Goal: Task Accomplishment & Management: Manage account settings

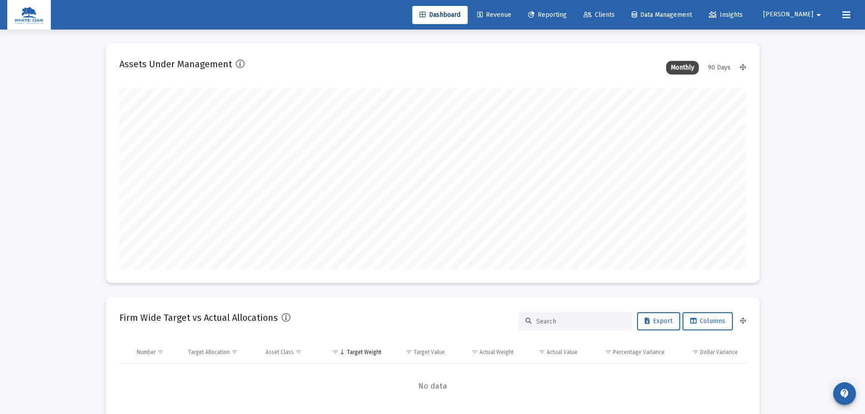
scroll to position [182, 337]
type input "[DATE]"
click at [816, 19] on mat-icon "arrow_drop_down" at bounding box center [818, 15] width 11 height 18
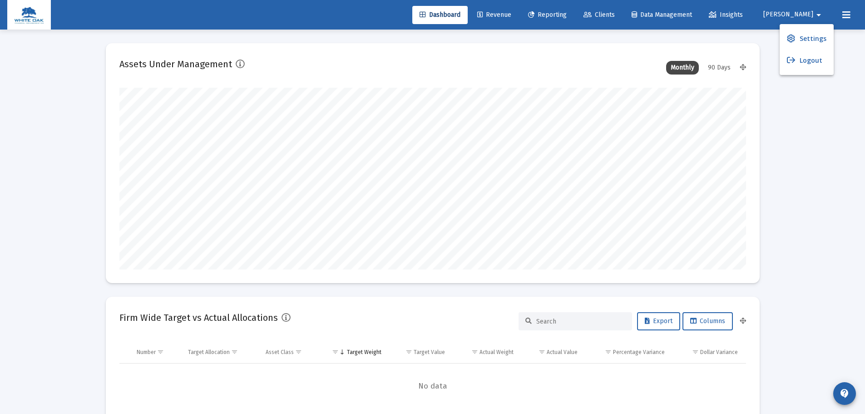
scroll to position [182, 293]
click at [818, 37] on span "Settings" at bounding box center [813, 39] width 27 height 22
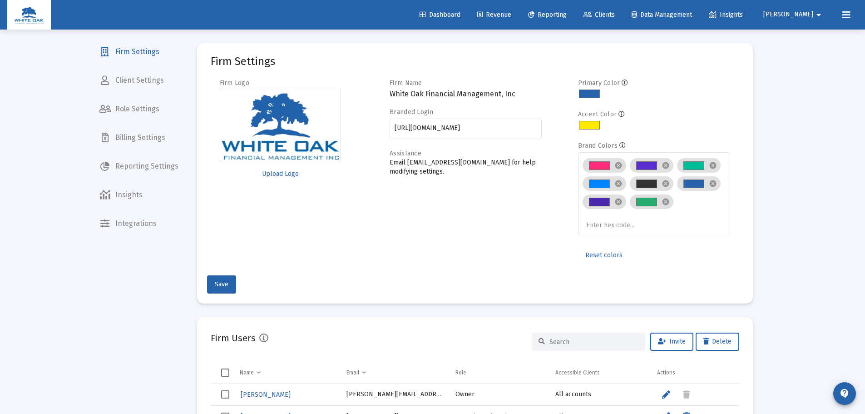
click at [172, 71] on span "Client Settings" at bounding box center [139, 80] width 94 height 22
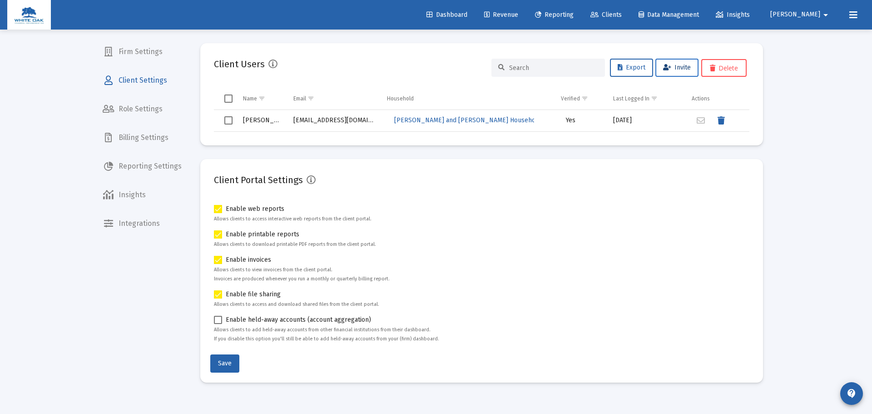
click at [679, 71] on button "Invite" at bounding box center [676, 68] width 43 height 18
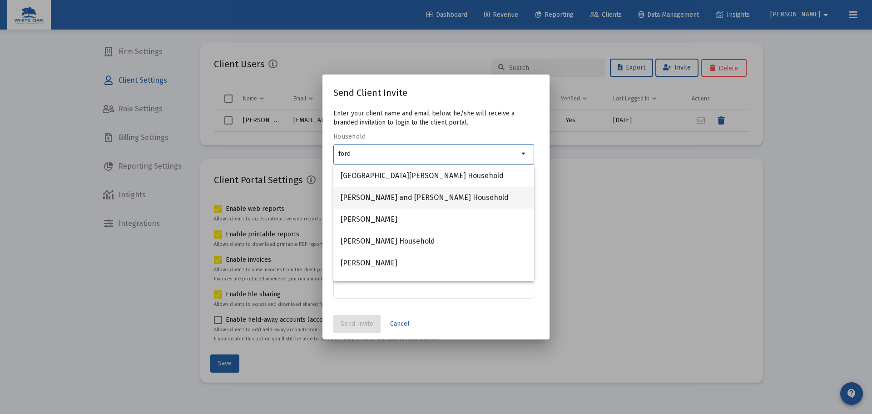
click at [435, 196] on span "Ford, Brent and Priestley Household" at bounding box center [434, 198] width 186 height 22
type input "Ford, Brent and Priestley Household"
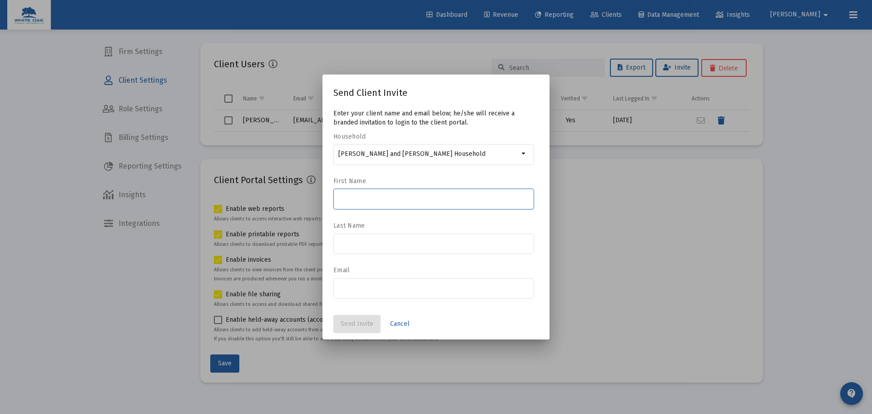
click at [435, 196] on input at bounding box center [433, 198] width 191 height 7
type input "Brent"
type input "Ford"
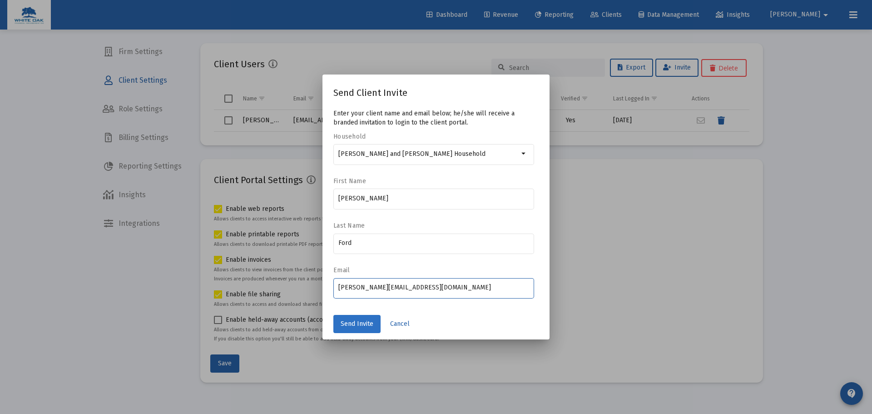
type input "brent@wofm.us"
click at [354, 321] on span "Send Invite" at bounding box center [357, 324] width 33 height 8
click at [403, 152] on input "Ford, Brent and Priestley Household" at bounding box center [428, 153] width 180 height 7
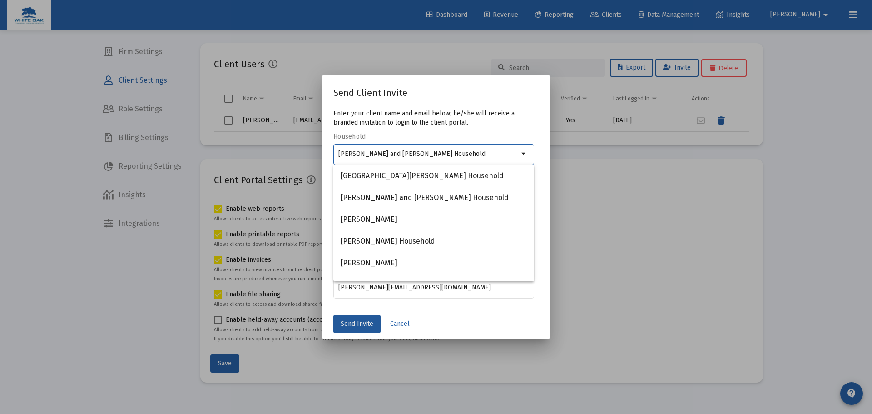
click at [403, 152] on input "Ford, Brent and Priestley Household" at bounding box center [428, 153] width 180 height 7
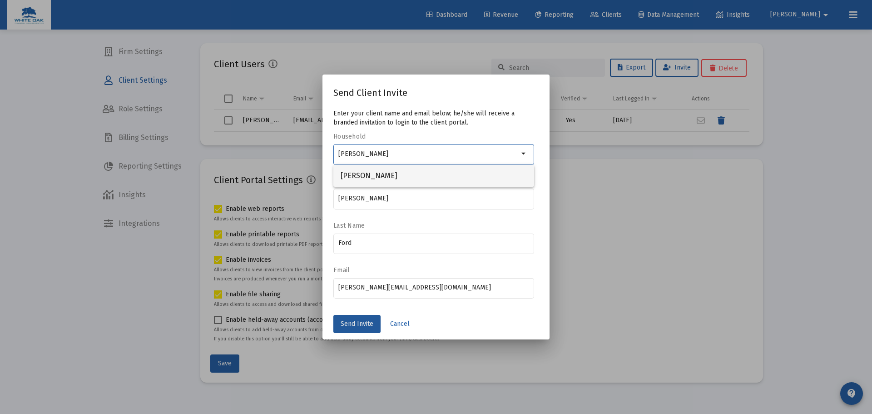
click at [400, 168] on span "[PERSON_NAME]" at bounding box center [434, 176] width 186 height 22
type input "[PERSON_NAME]"
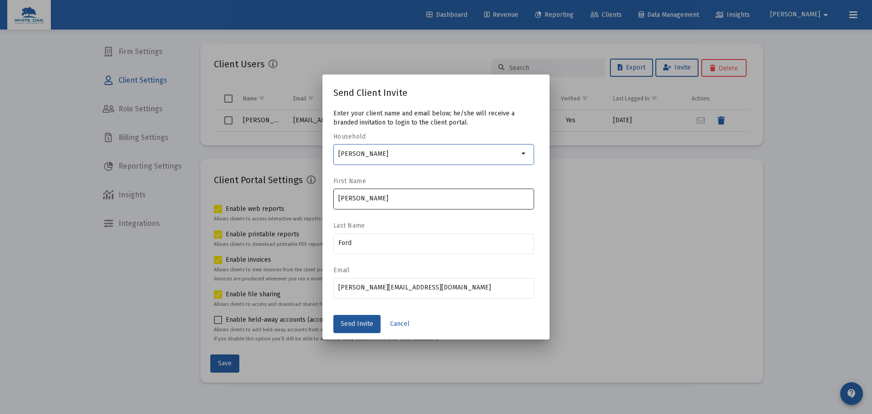
click at [372, 204] on div "Brent" at bounding box center [433, 198] width 191 height 22
click at [373, 201] on input "Brent" at bounding box center [433, 198] width 191 height 7
type input "[PERSON_NAME]"
type input "Teeters"
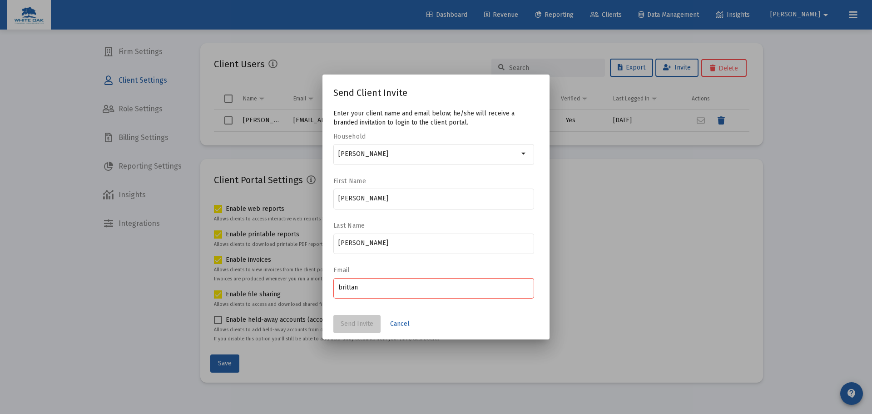
type input "[EMAIL_ADDRESS][PERSON_NAME][DOMAIN_NAME]"
click at [376, 324] on button "Send Invite" at bounding box center [356, 324] width 47 height 18
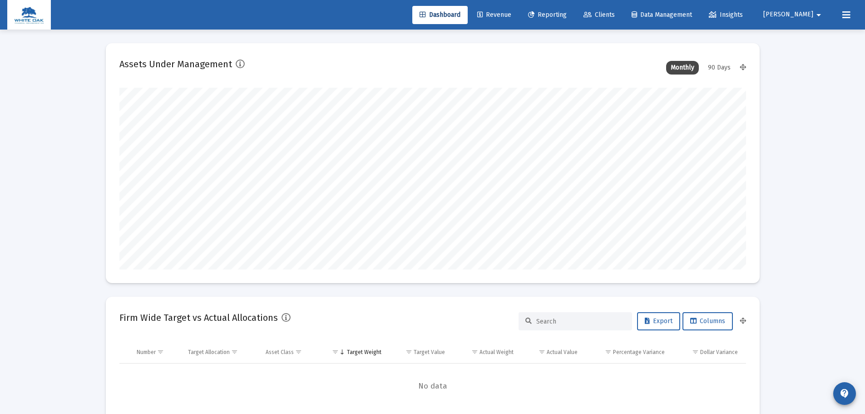
scroll to position [182, 627]
type input "[DATE]"
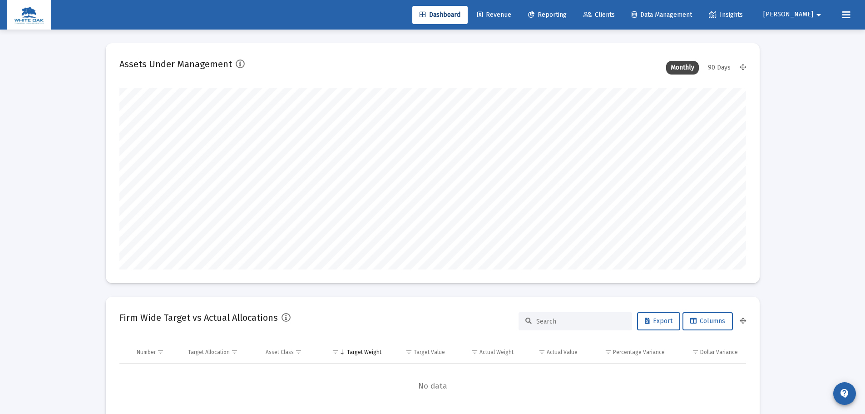
click at [805, 10] on button "[PERSON_NAME]" at bounding box center [793, 14] width 83 height 18
click at [812, 60] on button "Logout" at bounding box center [807, 60] width 54 height 22
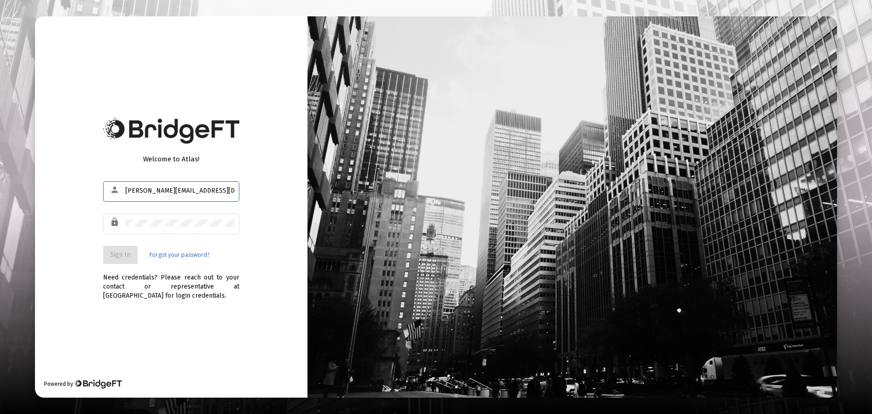
click at [175, 193] on input "[PERSON_NAME][EMAIL_ADDRESS][DOMAIN_NAME]" at bounding box center [179, 190] width 109 height 7
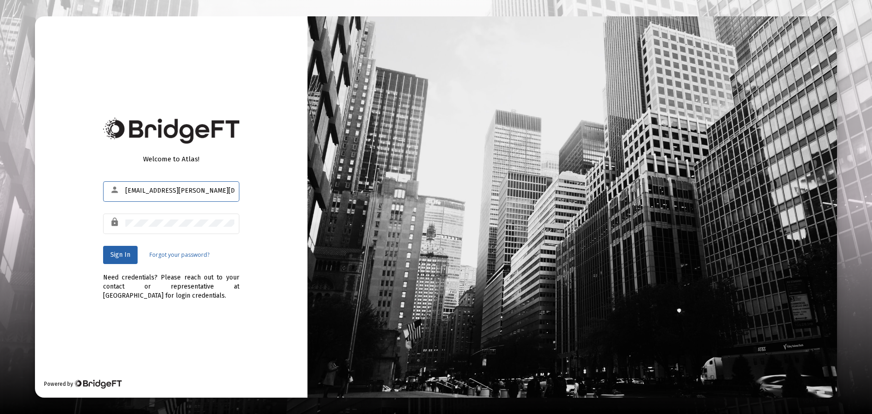
type input "[EMAIL_ADDRESS][PERSON_NAME][DOMAIN_NAME]"
click at [116, 255] on span "Sign In" at bounding box center [120, 255] width 20 height 8
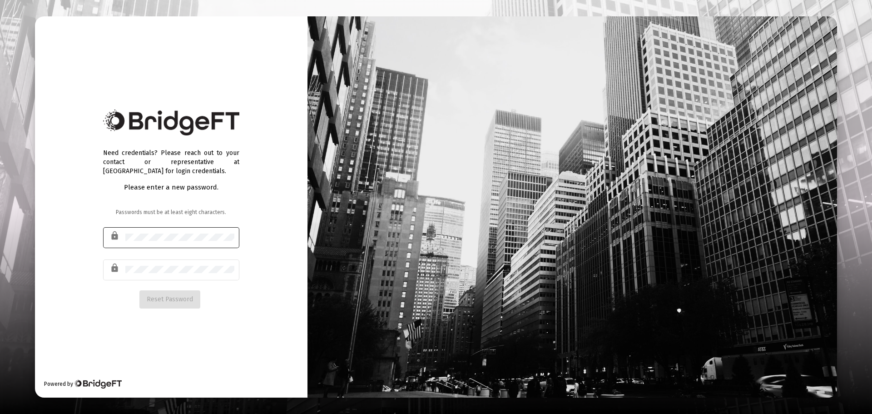
click at [204, 242] on div at bounding box center [179, 237] width 109 height 22
click at [254, 234] on div "Need credentials? Please reach out to your contact or representative at BridgeF…" at bounding box center [171, 206] width 272 height 381
click at [176, 300] on span "Reset Password" at bounding box center [170, 299] width 46 height 8
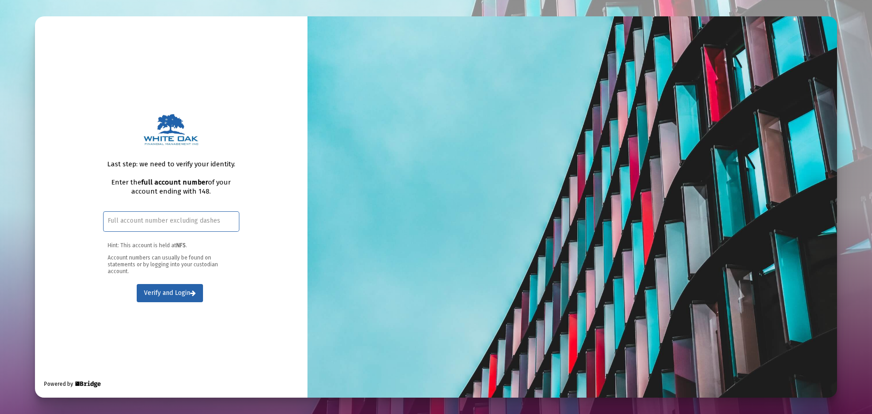
click at [167, 222] on input "text" at bounding box center [171, 220] width 127 height 7
paste input "637-840148"
type input "637-840148"
click at [158, 288] on button "Verify and Login" at bounding box center [170, 293] width 66 height 18
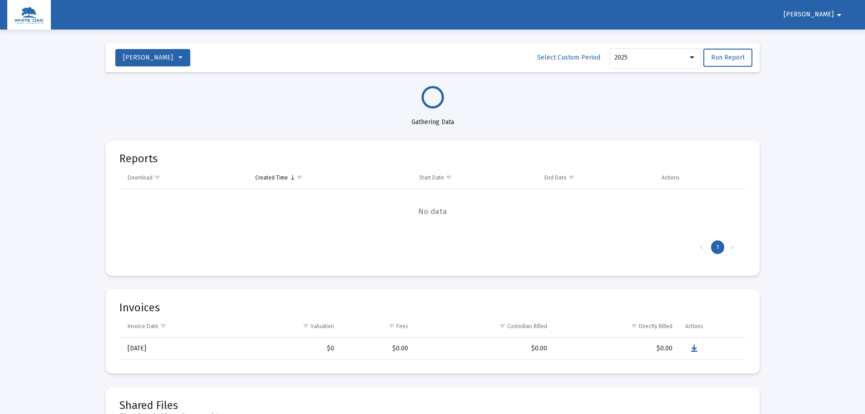
select select "View all"
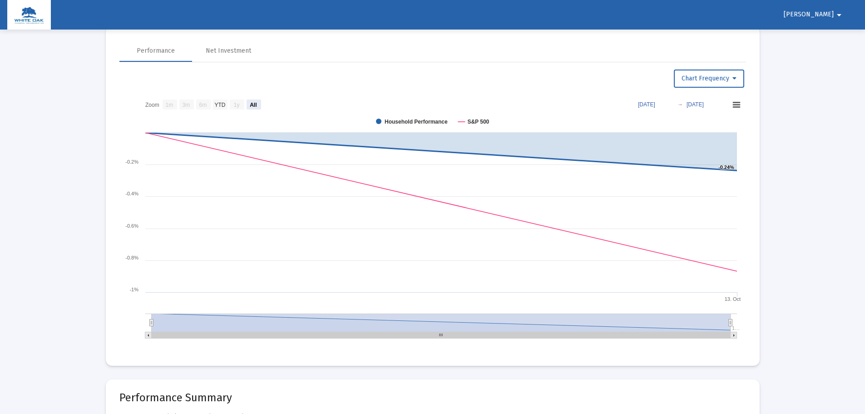
scroll to position [545, 0]
click at [736, 80] on icon at bounding box center [734, 79] width 4 height 6
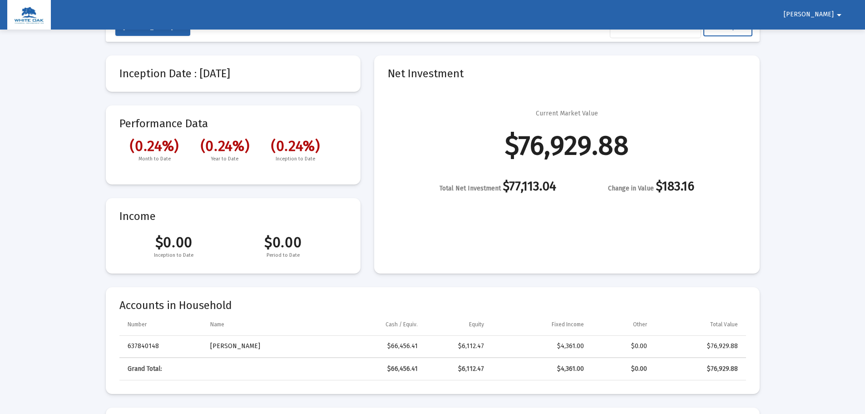
scroll to position [0, 0]
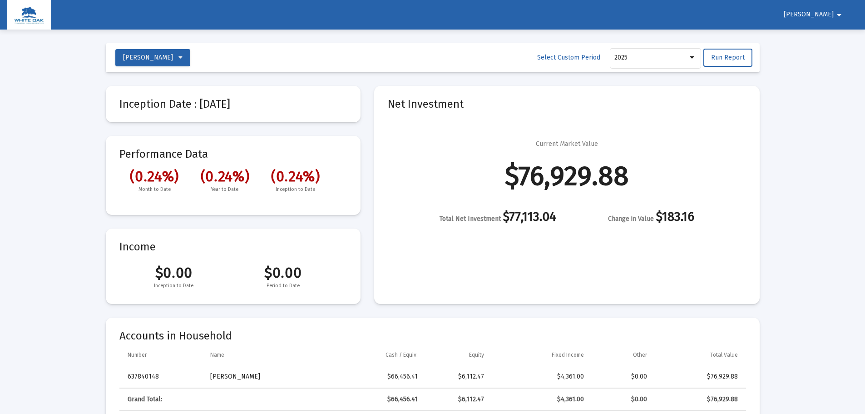
click at [650, 60] on div at bounding box center [432, 207] width 865 height 414
click at [728, 64] on button "Run Report" at bounding box center [727, 58] width 49 height 18
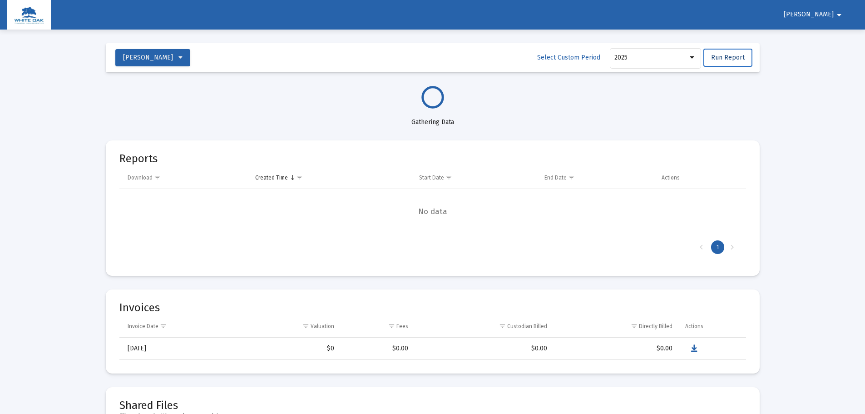
select select "View all"
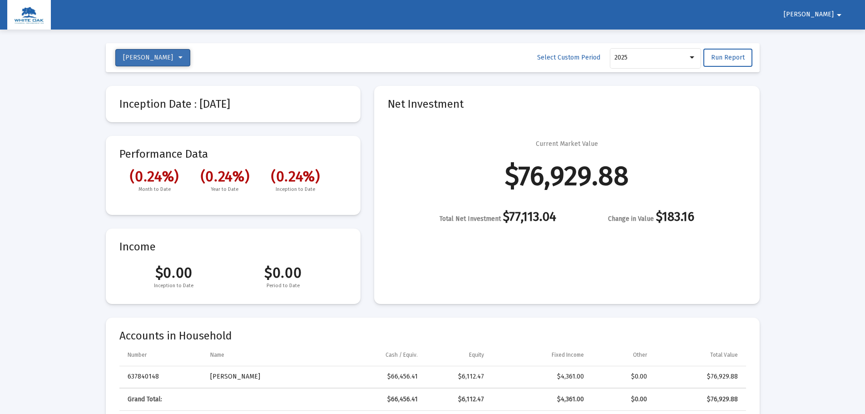
click at [183, 60] on icon at bounding box center [180, 57] width 4 height 6
click at [180, 76] on button "[PERSON_NAME]" at bounding box center [147, 81] width 64 height 22
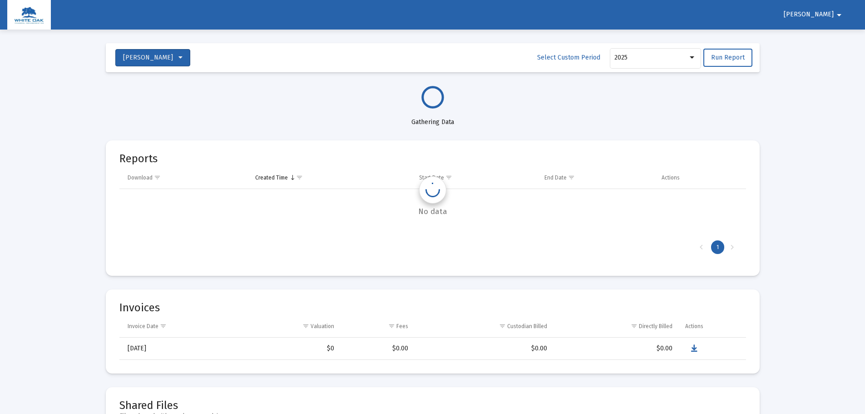
select select "View all"
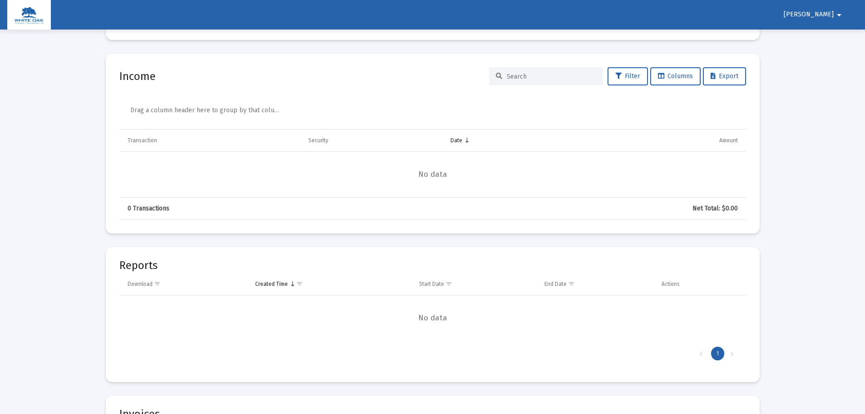
scroll to position [1465, 0]
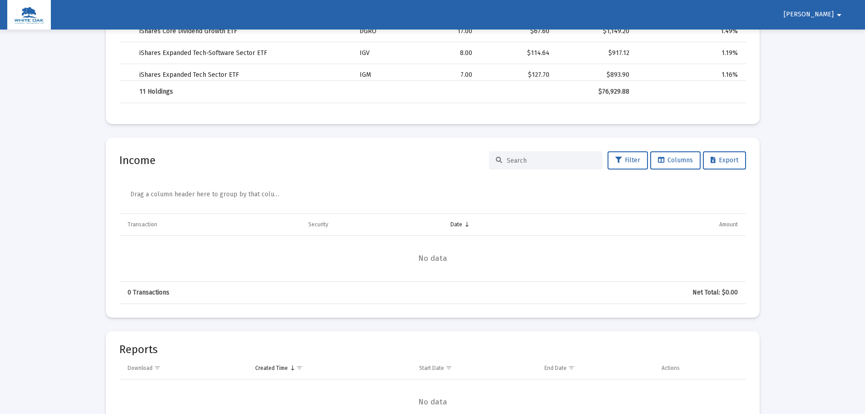
click at [840, 14] on mat-icon "arrow_drop_down" at bounding box center [839, 15] width 11 height 18
click at [815, 99] on div at bounding box center [432, 207] width 865 height 414
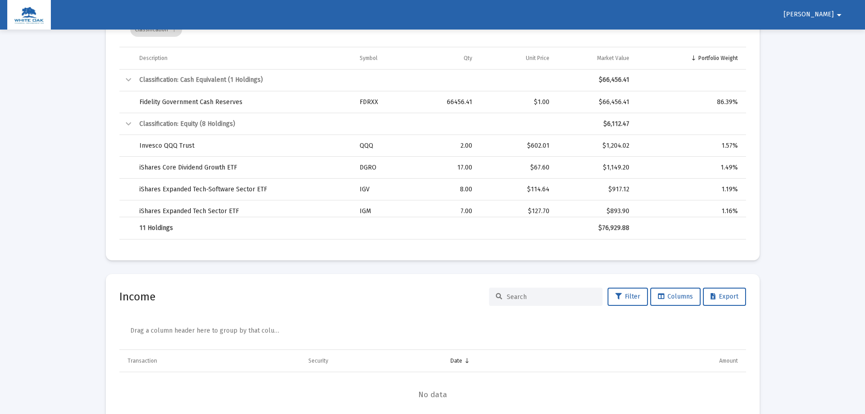
scroll to position [1283, 0]
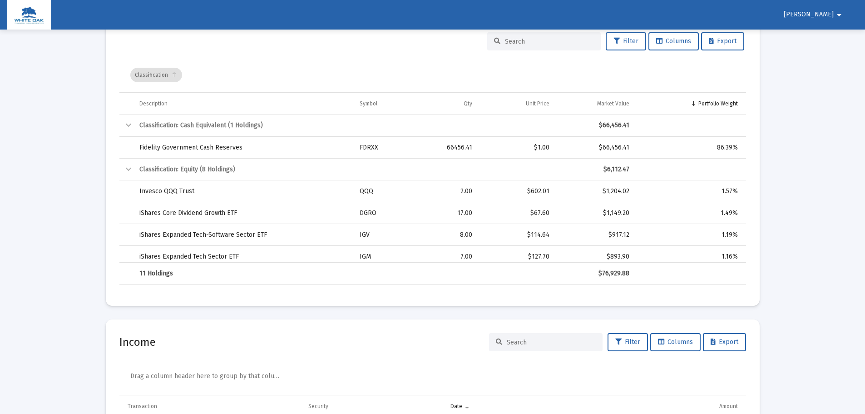
click at [846, 13] on button "Brittany arrow_drop_down" at bounding box center [814, 14] width 83 height 18
click at [807, 120] on div at bounding box center [432, 207] width 865 height 414
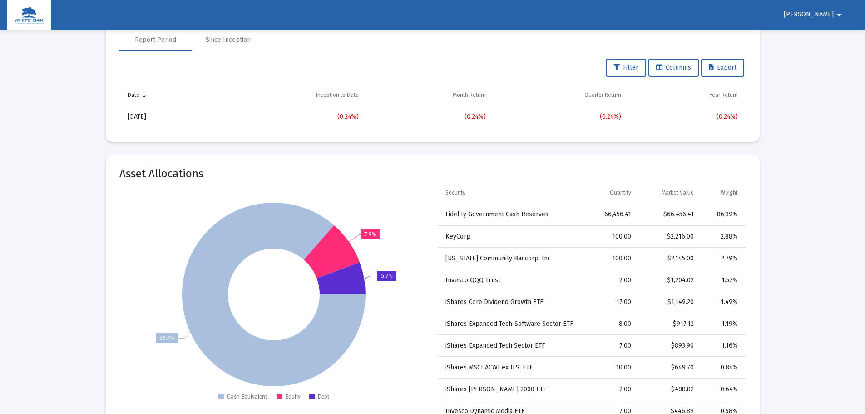
scroll to position [784, 0]
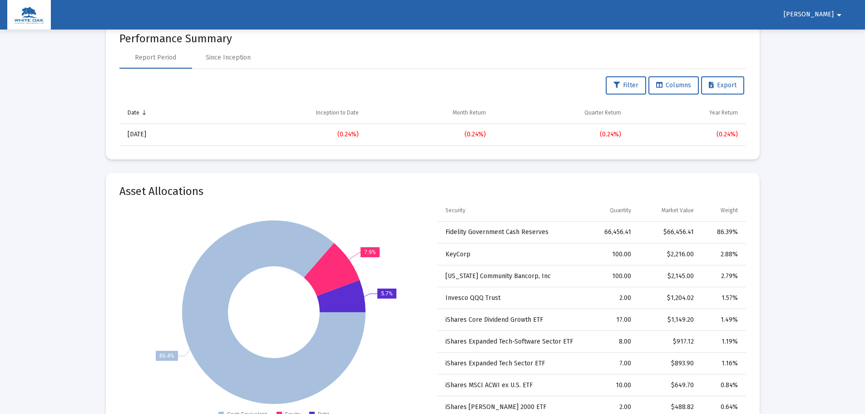
click at [835, 10] on mat-icon "arrow_drop_down" at bounding box center [839, 15] width 11 height 18
click at [827, 33] on button "Logout" at bounding box center [825, 39] width 51 height 22
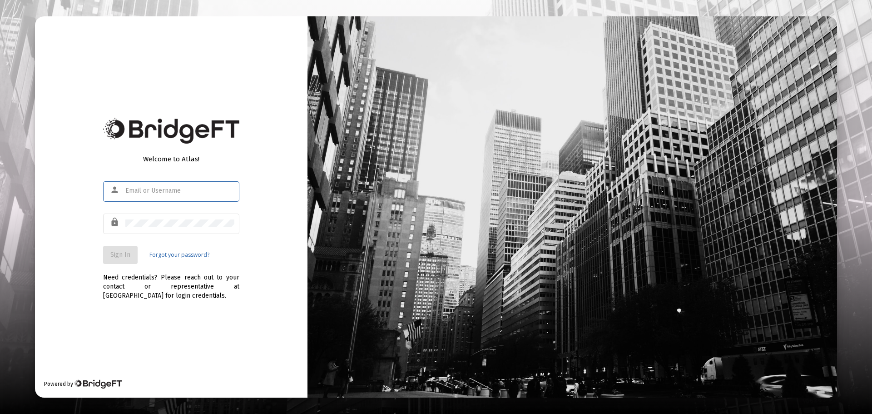
type input "[PERSON_NAME][EMAIL_ADDRESS][DOMAIN_NAME]"
click at [127, 253] on span "Sign In" at bounding box center [120, 255] width 20 height 8
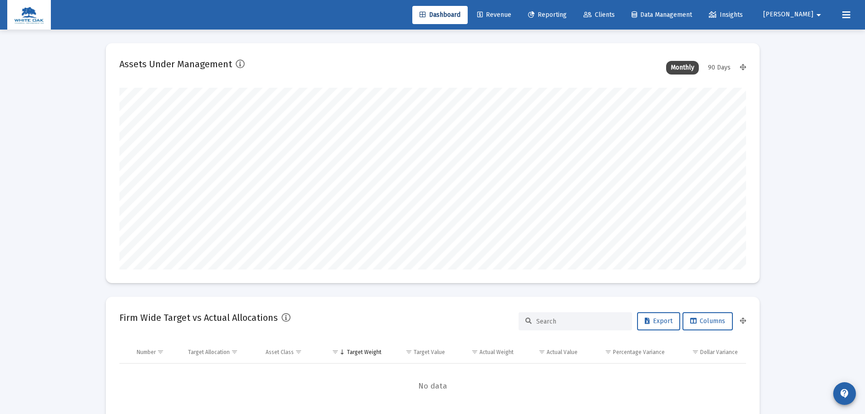
type input "[DATE]"
click at [807, 16] on span "[PERSON_NAME]" at bounding box center [788, 15] width 50 height 8
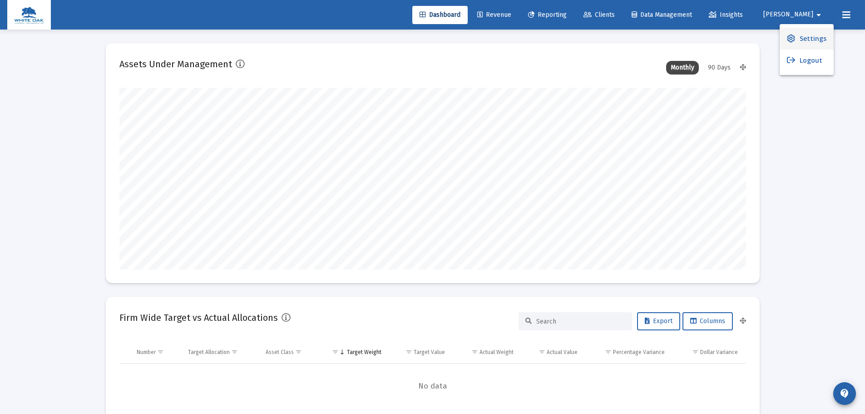
click at [799, 37] on link "Settings" at bounding box center [807, 39] width 54 height 22
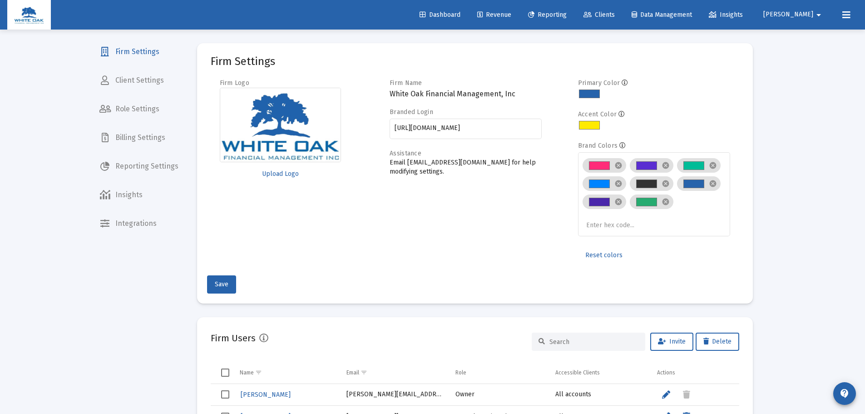
click at [847, 18] on icon at bounding box center [846, 15] width 8 height 11
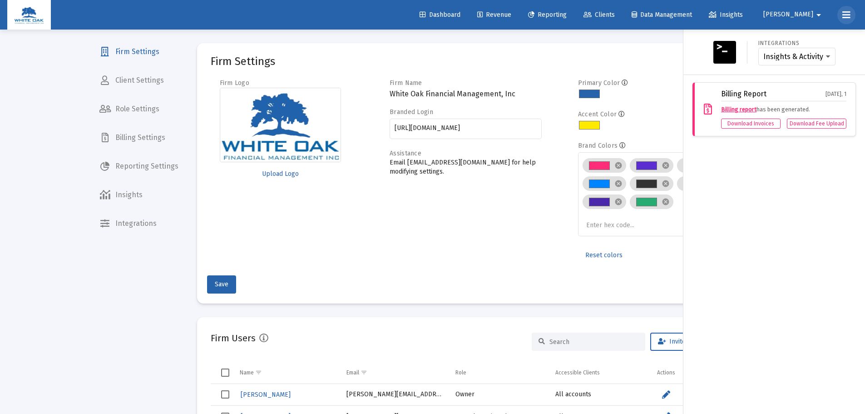
click at [847, 18] on icon at bounding box center [846, 15] width 8 height 11
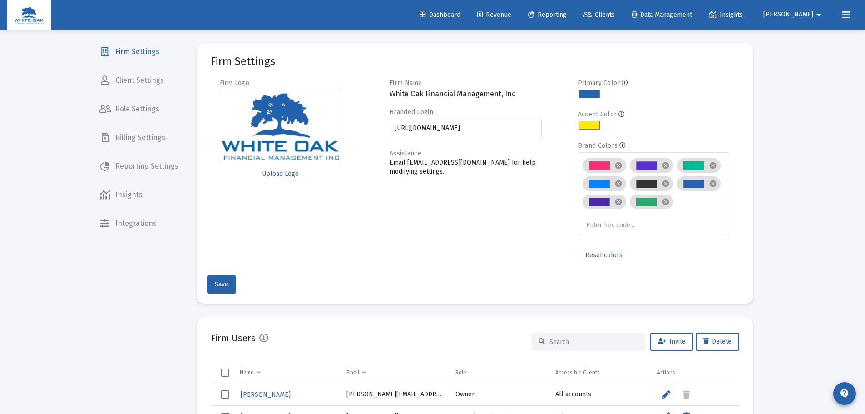
click at [622, 9] on link "Clients" at bounding box center [599, 15] width 46 height 18
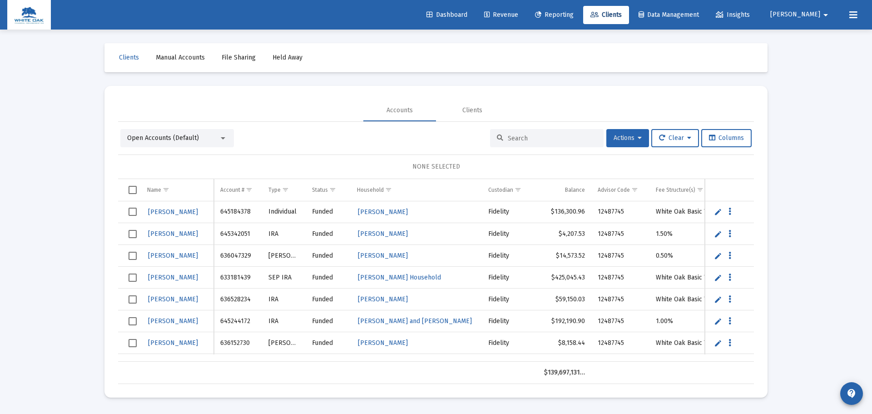
click at [638, 141] on icon at bounding box center [640, 138] width 4 height 6
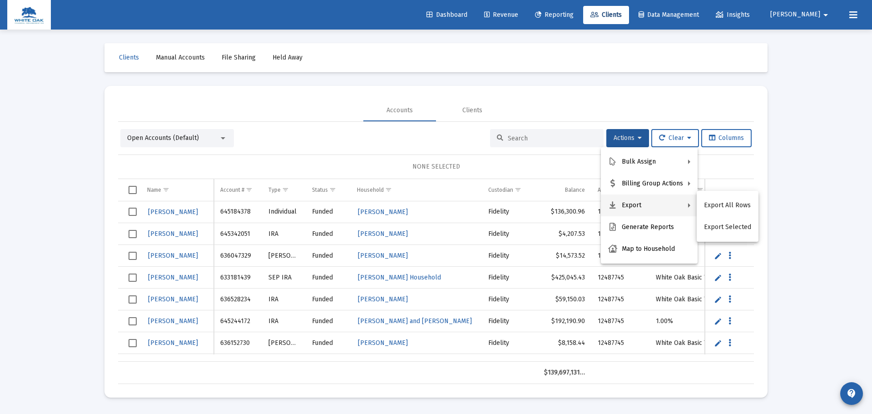
click at [778, 142] on div at bounding box center [436, 207] width 872 height 414
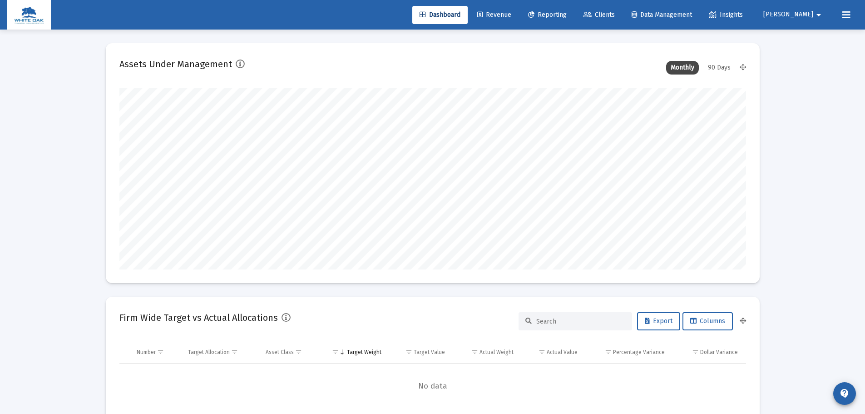
type input "[DATE]"
click at [814, 12] on mat-icon "arrow_drop_down" at bounding box center [818, 15] width 11 height 18
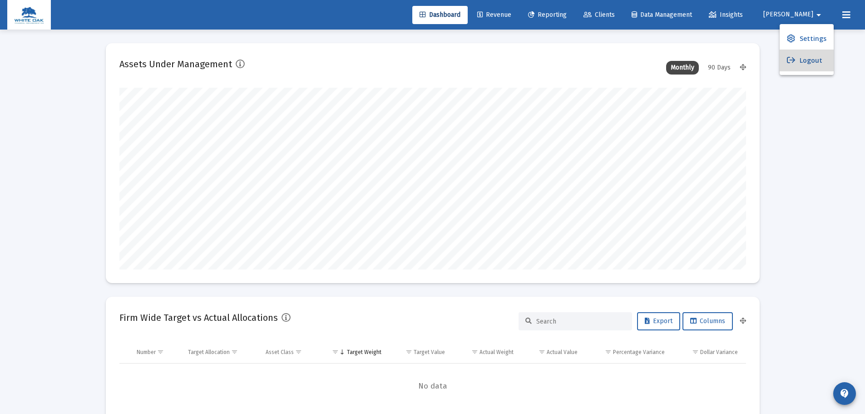
click at [818, 59] on button "Logout" at bounding box center [807, 60] width 54 height 22
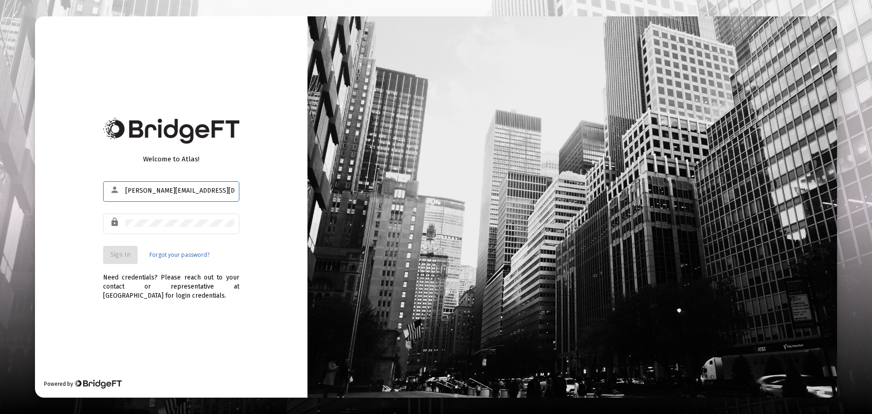
click at [163, 190] on input "[PERSON_NAME][EMAIL_ADDRESS][DOMAIN_NAME]" at bounding box center [179, 190] width 109 height 7
click at [183, 194] on input "britta" at bounding box center [179, 190] width 109 height 7
type input "[EMAIL_ADDRESS][PERSON_NAME][DOMAIN_NAME]"
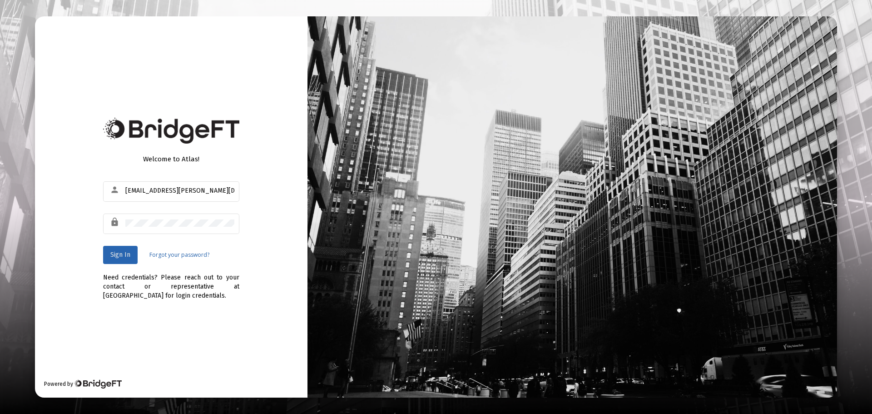
click at [114, 252] on span "Sign In" at bounding box center [120, 255] width 20 height 8
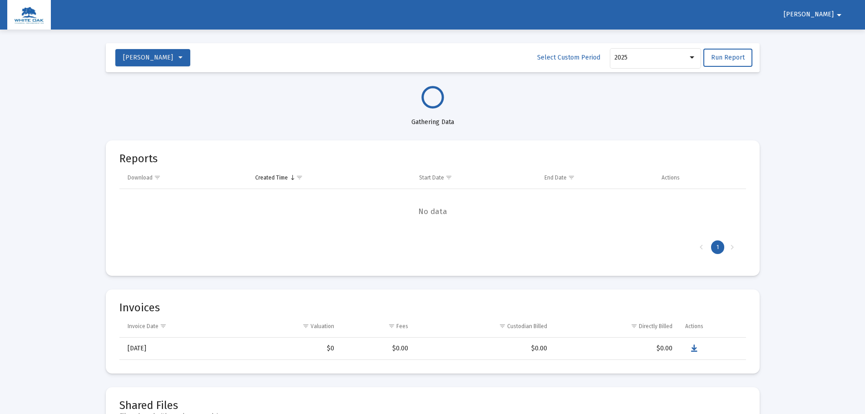
select select "View all"
